Goal: Find specific page/section: Find specific page/section

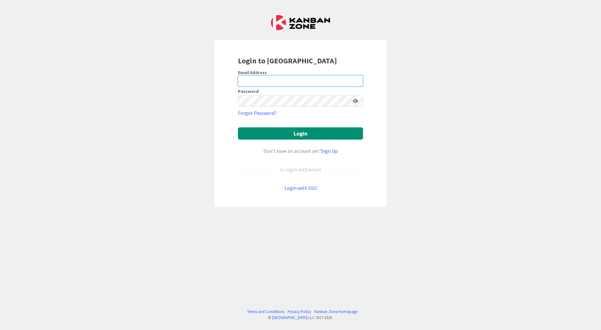
click at [275, 80] on input "email" at bounding box center [300, 80] width 125 height 11
type input "[EMAIL_ADDRESS][PERSON_NAME][DOMAIN_NAME]"
click at [238, 128] on button "Login" at bounding box center [300, 134] width 125 height 12
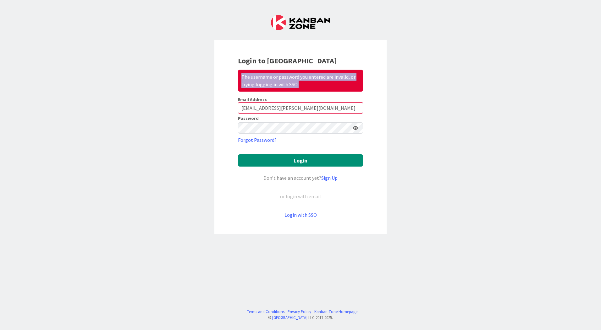
drag, startPoint x: 302, startPoint y: 82, endPoint x: 241, endPoint y: 77, distance: 61.1
click at [241, 77] on div "The username or password you entered are invalid, or trying logging in with SSO." at bounding box center [300, 81] width 125 height 22
click at [456, 112] on div "Login to Kanban Zone The username or password you entered are invalid, or tryin…" at bounding box center [300, 165] width 601 height 330
click at [304, 216] on link "Login with SSO" at bounding box center [300, 215] width 32 height 6
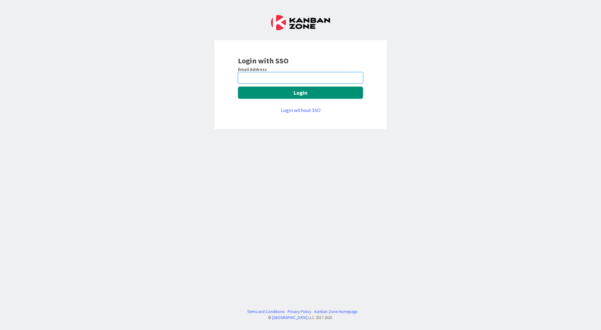
click at [270, 74] on input "email" at bounding box center [300, 77] width 125 height 11
type input "kmamurkar@huisman-nl.com"
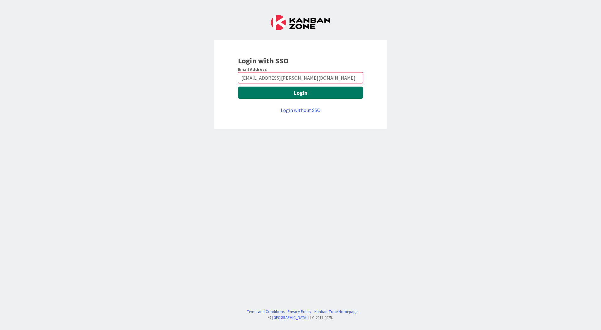
click at [274, 93] on button "Login" at bounding box center [300, 93] width 125 height 12
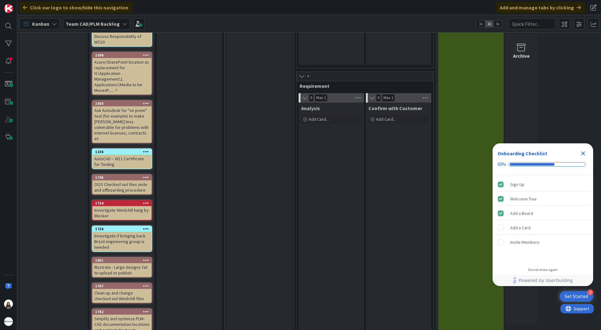
scroll to position [531, 0]
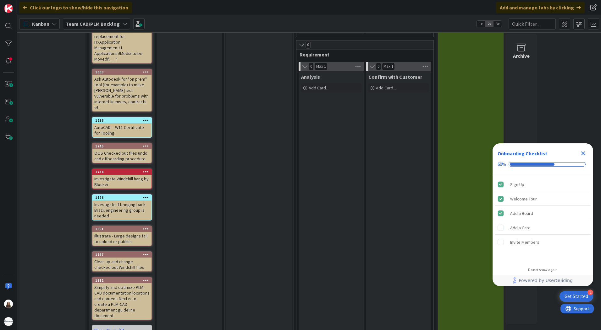
click at [118, 326] on link "Show More (6)" at bounding box center [122, 331] width 60 height 10
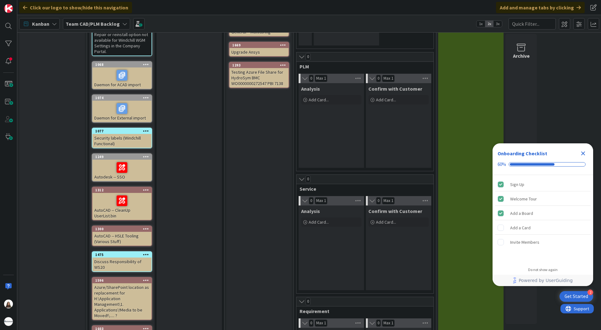
scroll to position [251, 0]
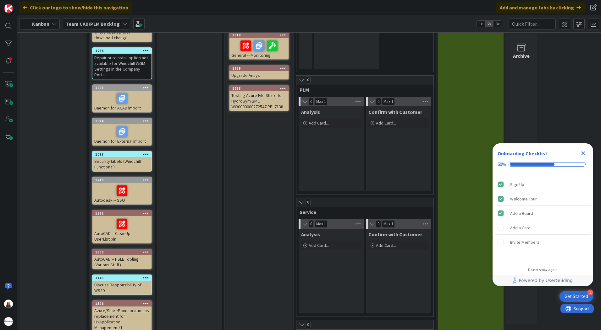
click at [122, 23] on icon at bounding box center [124, 23] width 5 height 5
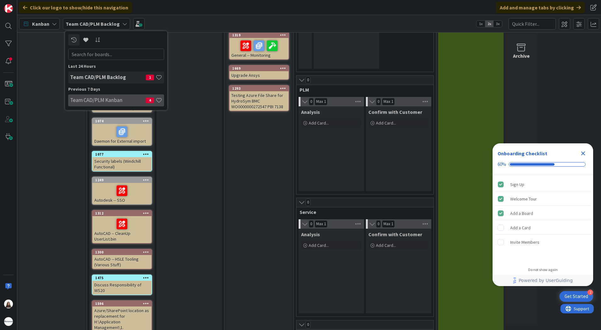
click at [96, 99] on h4 "Team CAD/PLM Kanban" at bounding box center [108, 100] width 76 height 6
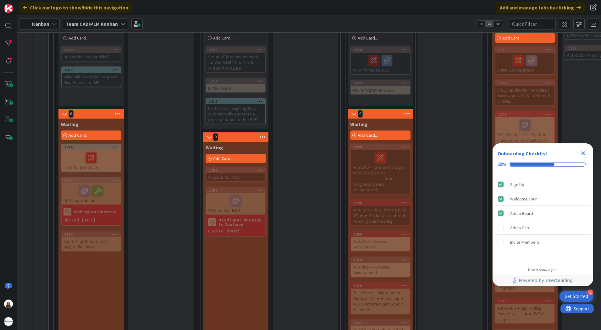
scroll to position [440, 83]
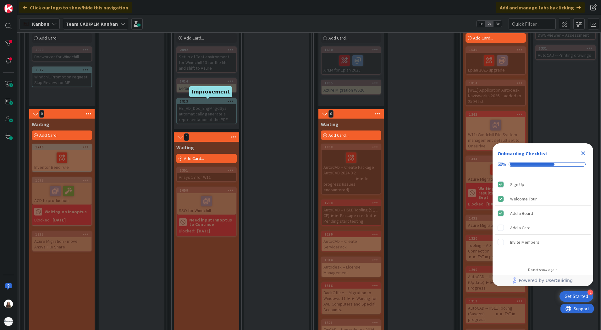
click at [193, 102] on div "1813" at bounding box center [208, 101] width 56 height 4
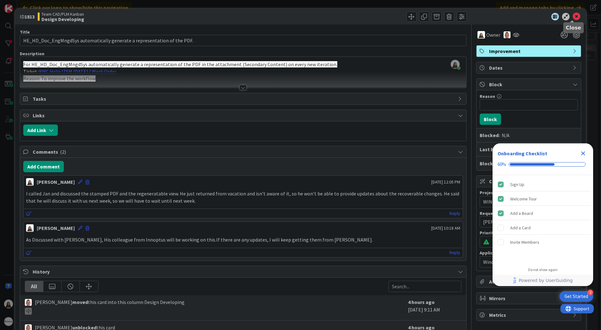
click at [574, 17] on icon at bounding box center [576, 17] width 8 height 8
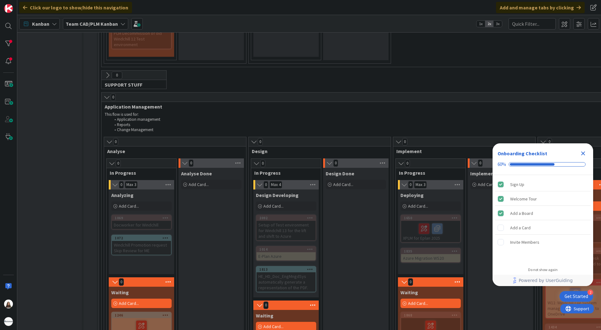
scroll to position [283, 3]
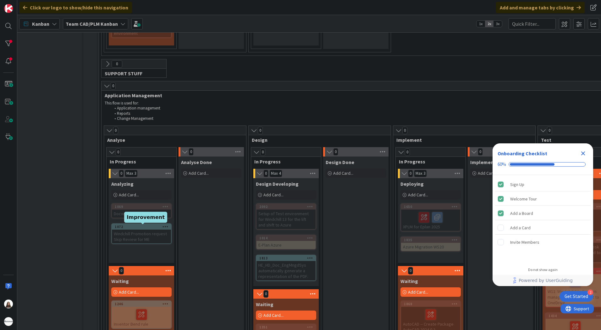
click at [132, 228] on div "1072" at bounding box center [143, 227] width 56 height 4
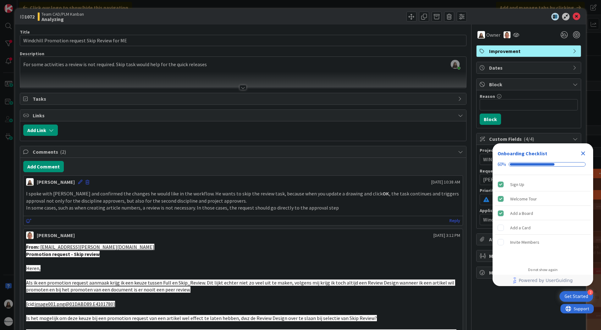
click at [501, 17] on div at bounding box center [525, 17] width 111 height 8
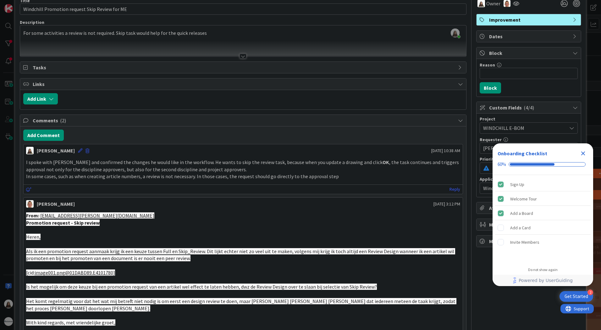
scroll to position [94, 0]
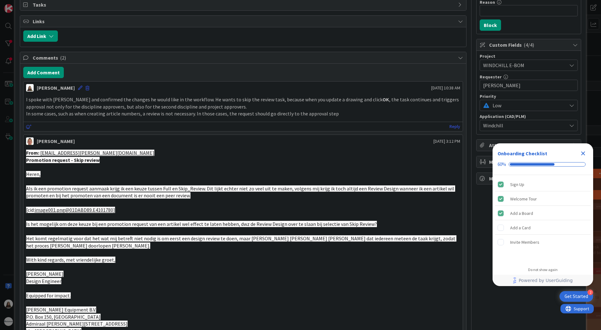
click at [90, 173] on p "Heren," at bounding box center [243, 174] width 434 height 7
click at [130, 202] on p at bounding box center [243, 202] width 434 height 7
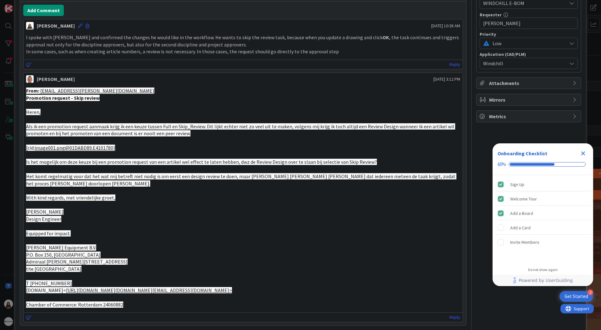
scroll to position [157, 0]
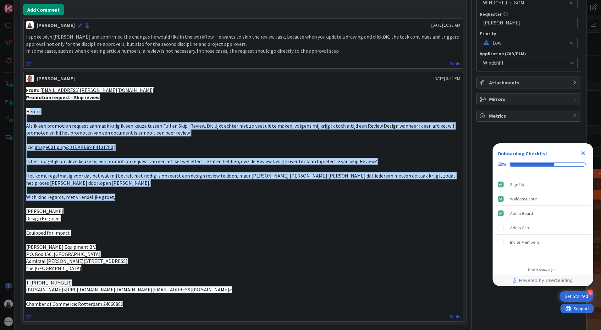
drag, startPoint x: 28, startPoint y: 111, endPoint x: 127, endPoint y: 200, distance: 133.4
click at [127, 200] on div "From: [EMAIL_ADDRESS][PERSON_NAME][DOMAIN_NAME] Promotion request - Skip review…" at bounding box center [243, 197] width 434 height 221
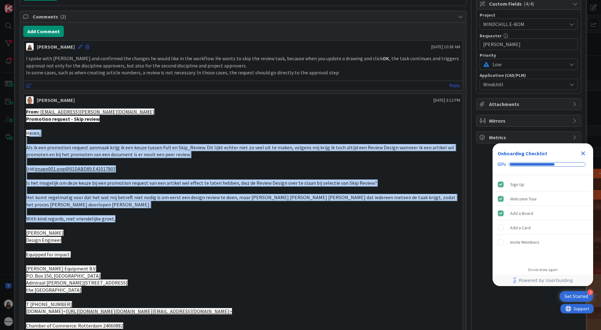
scroll to position [126, 0]
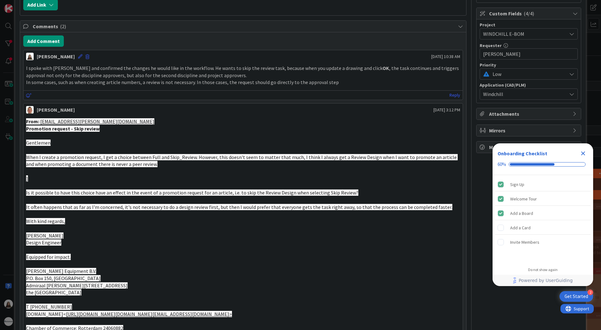
click at [124, 227] on p at bounding box center [243, 228] width 434 height 7
click at [111, 231] on p at bounding box center [243, 228] width 434 height 7
click at [75, 158] on span "When I create a promotion request, I get a choice between Full and Skip_Review.…" at bounding box center [241, 161] width 431 height 14
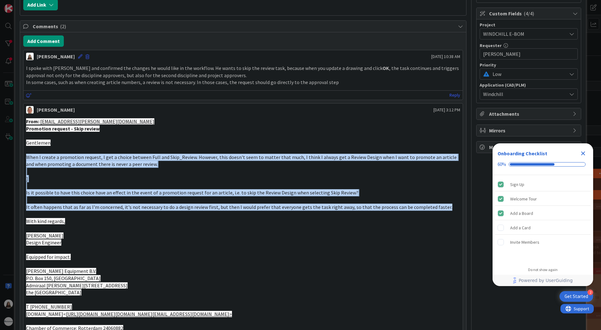
drag, startPoint x: 25, startPoint y: 157, endPoint x: 441, endPoint y: 210, distance: 419.2
click at [441, 210] on div "From: [EMAIL_ADDRESS][PERSON_NAME][DOMAIN_NAME] Promotion request - Skip review…" at bounding box center [243, 225] width 439 height 219
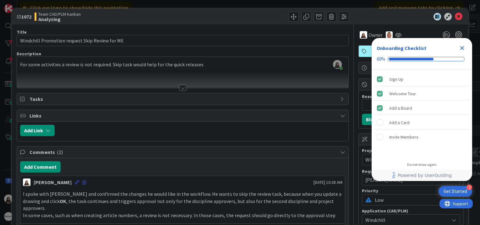
scroll to position [283, 3]
click at [462, 47] on icon "Close Checklist" at bounding box center [462, 48] width 4 height 4
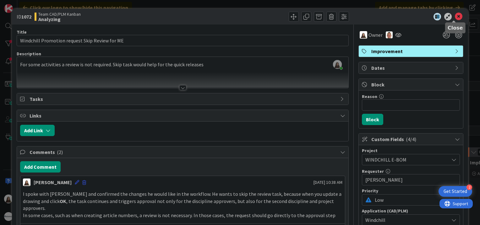
scroll to position [0, 0]
click at [455, 16] on icon at bounding box center [459, 17] width 8 height 8
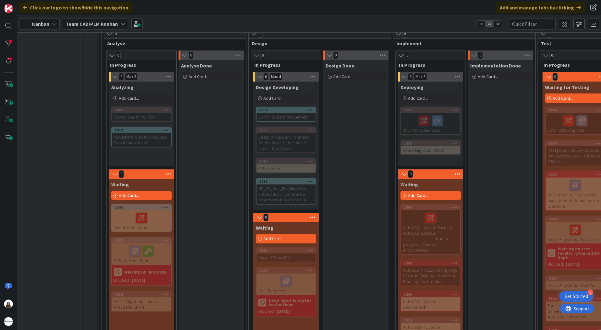
scroll to position [440, 3]
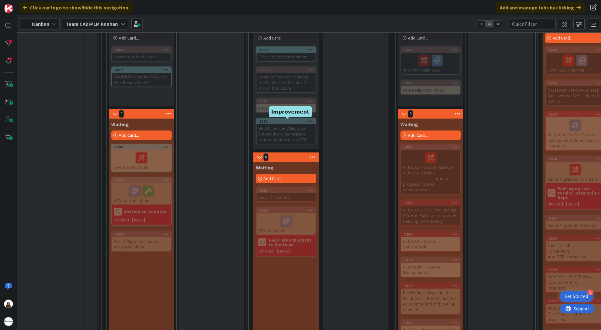
click at [284, 121] on div "1813" at bounding box center [287, 121] width 56 height 4
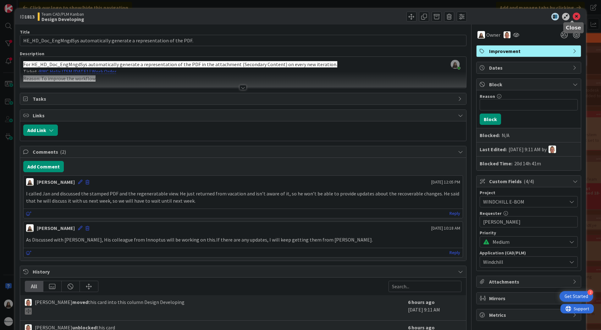
click at [572, 17] on icon at bounding box center [576, 17] width 8 height 8
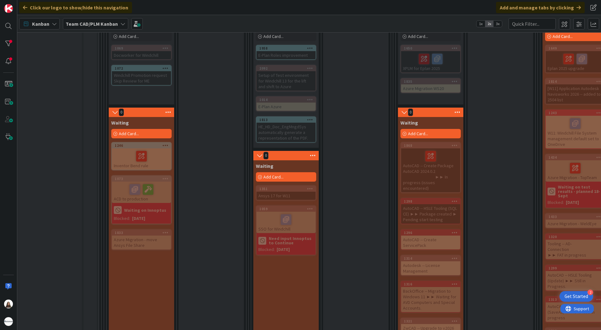
scroll to position [408, 3]
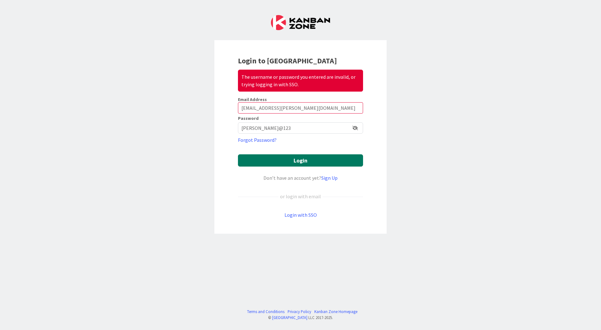
click at [295, 160] on button "Login" at bounding box center [300, 161] width 125 height 12
